Goal: Check status: Check status

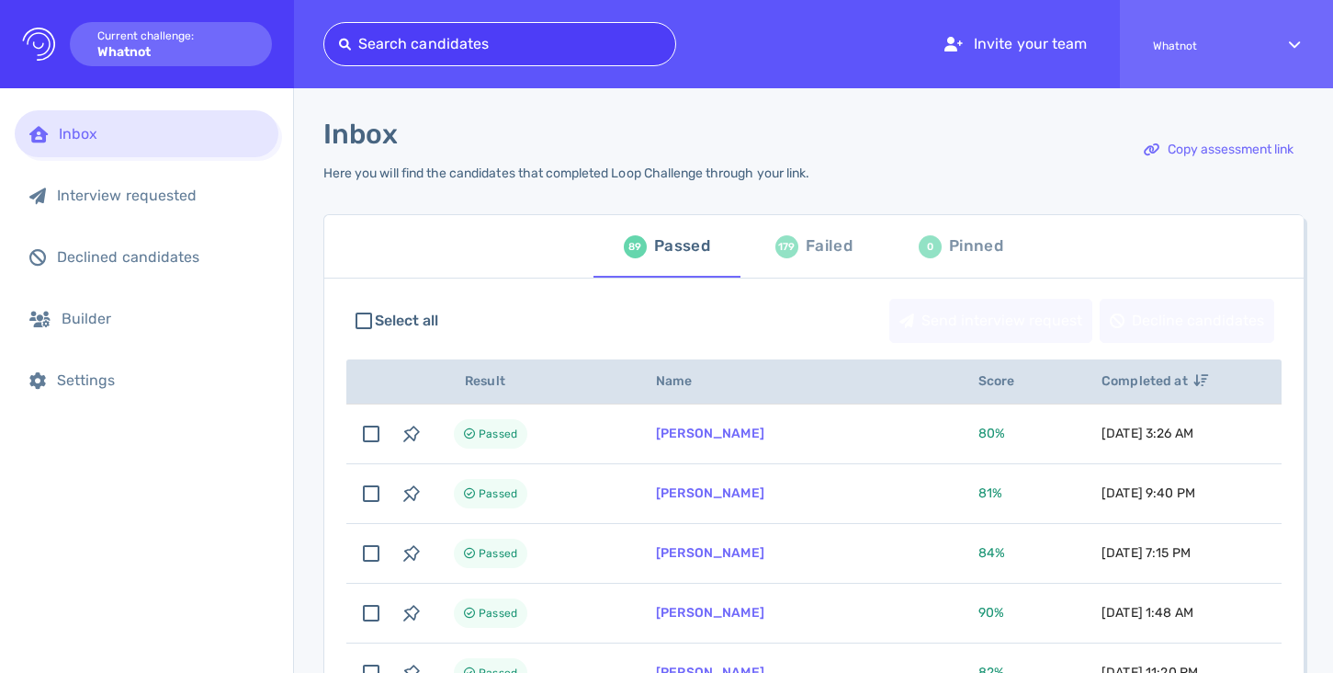
click at [435, 44] on div at bounding box center [500, 44] width 322 height 26
paste input "[EMAIL_ADDRESS][DOMAIN_NAME]"
type input "[EMAIL_ADDRESS][DOMAIN_NAME]"
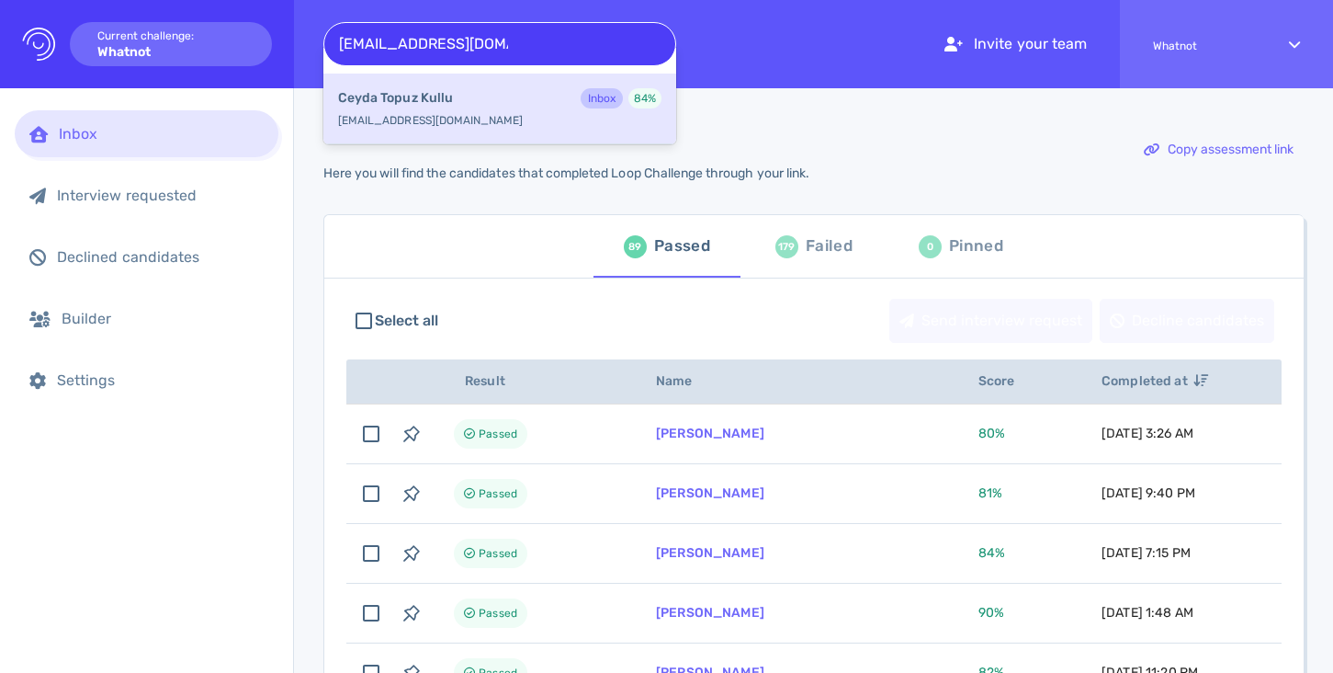
click at [429, 98] on b "[PERSON_NAME]" at bounding box center [395, 98] width 115 height 20
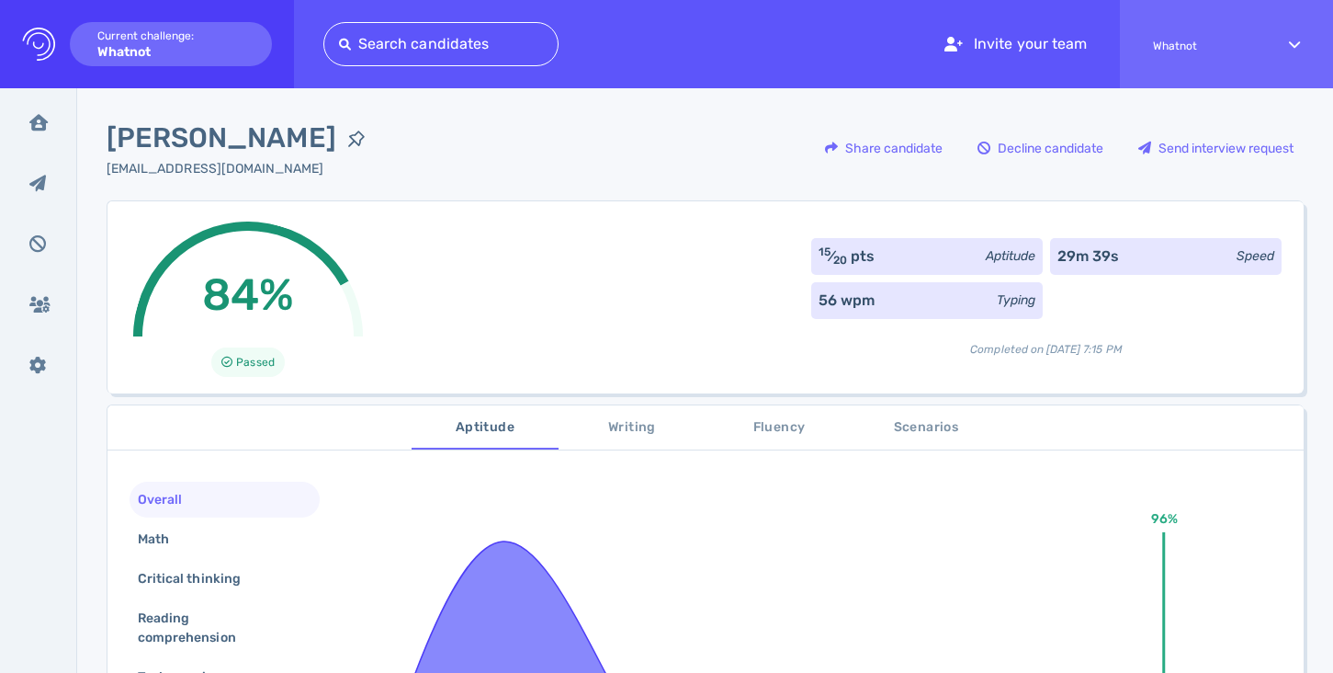
click at [214, 169] on div "[EMAIL_ADDRESS][DOMAIN_NAME]" at bounding box center [242, 168] width 270 height 19
